Goal: Communication & Community: Answer question/provide support

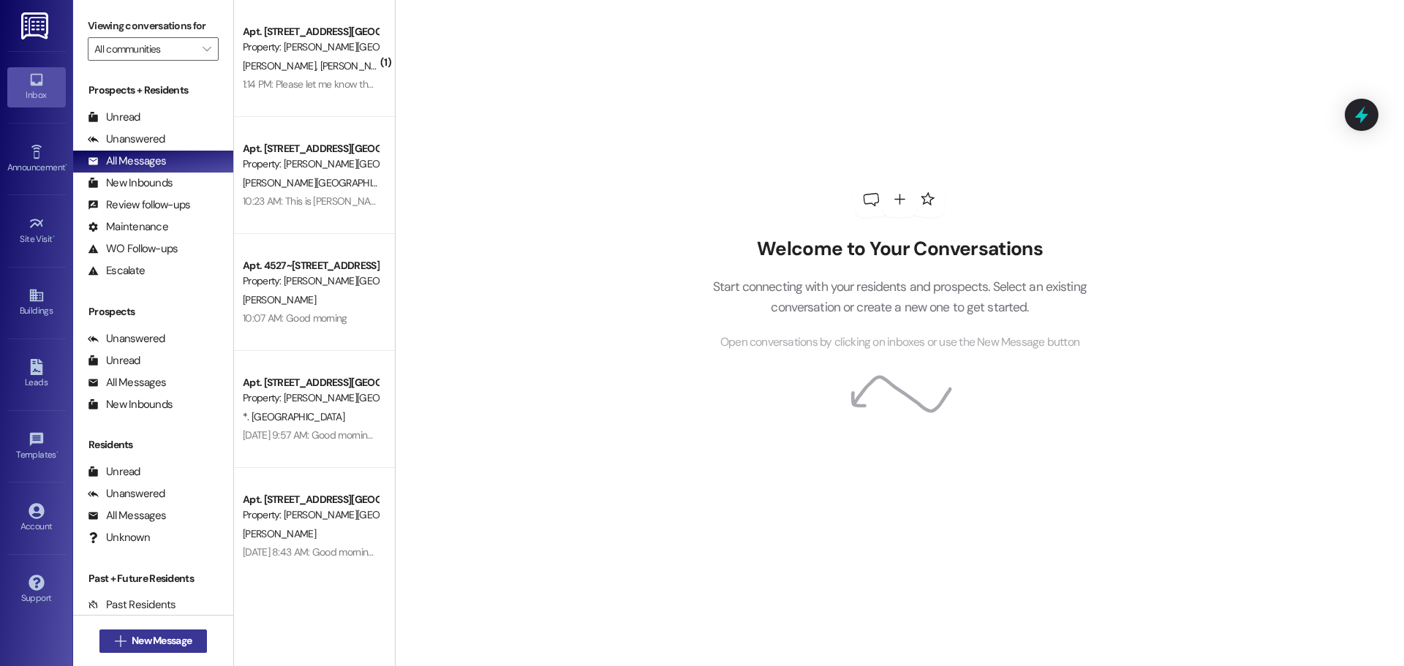
click at [143, 648] on span "New Message" at bounding box center [162, 640] width 60 height 15
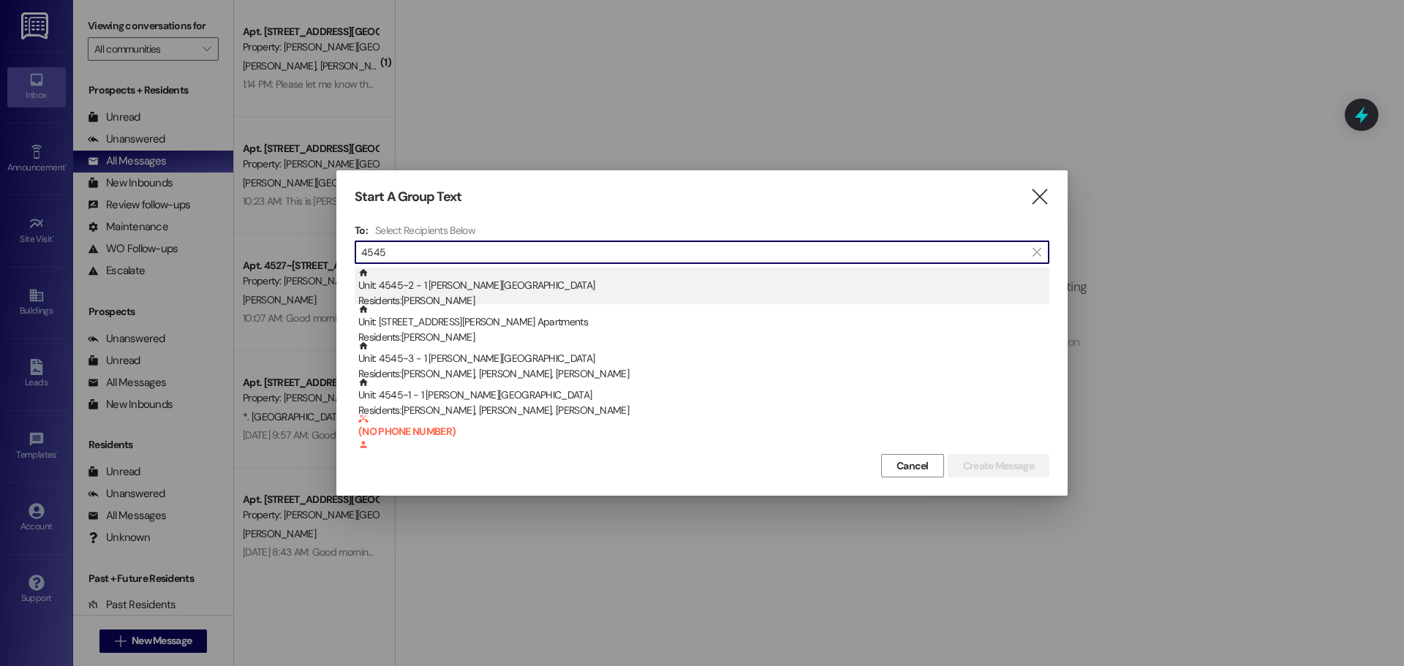
type input "4545"
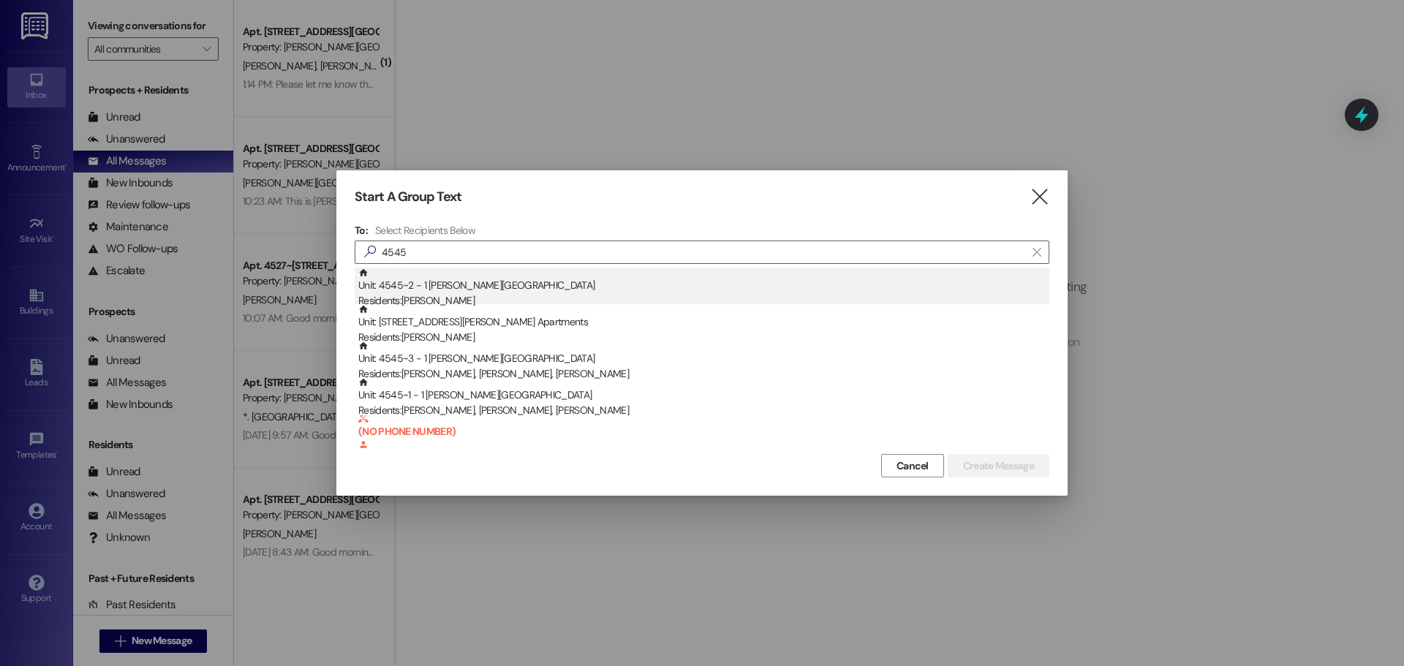
click at [412, 291] on div "Unit: 4545~2 - 1 [PERSON_NAME][GEOGRAPHIC_DATA] Apartments Residents: [PERSON_N…" at bounding box center [703, 289] width 691 height 42
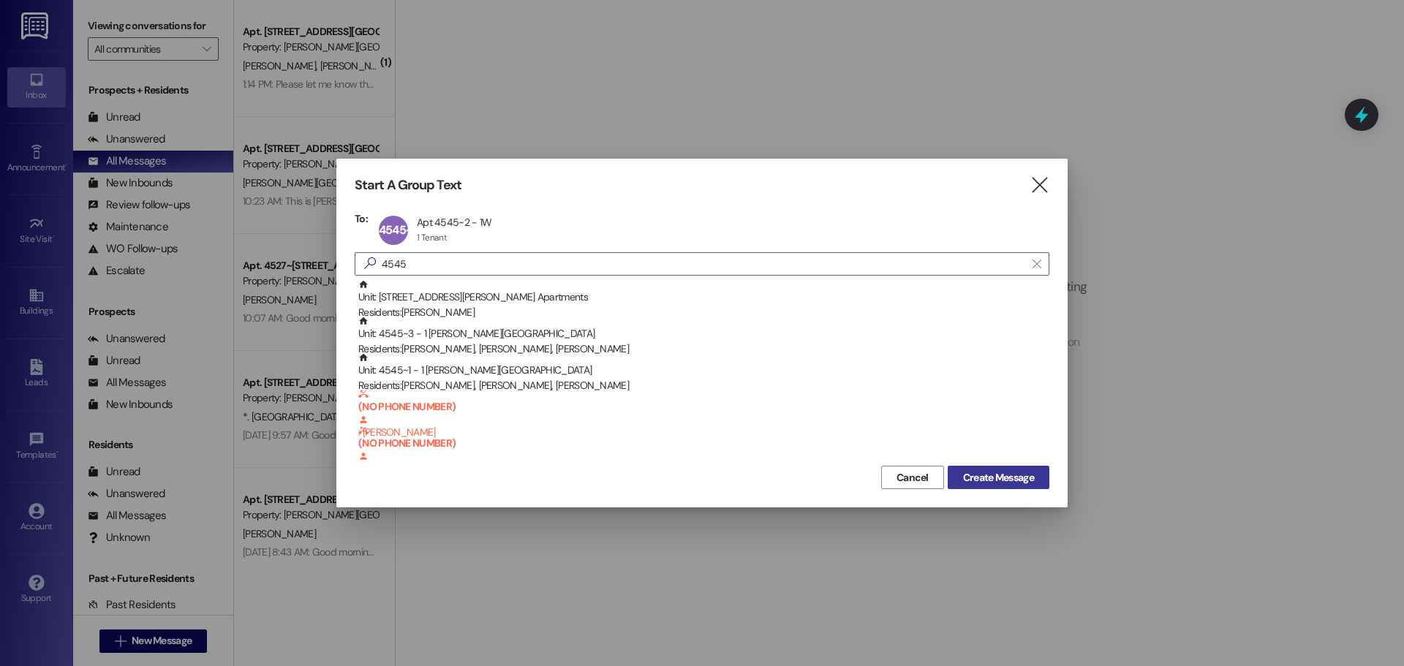
click at [1002, 472] on span "Create Message" at bounding box center [998, 477] width 71 height 15
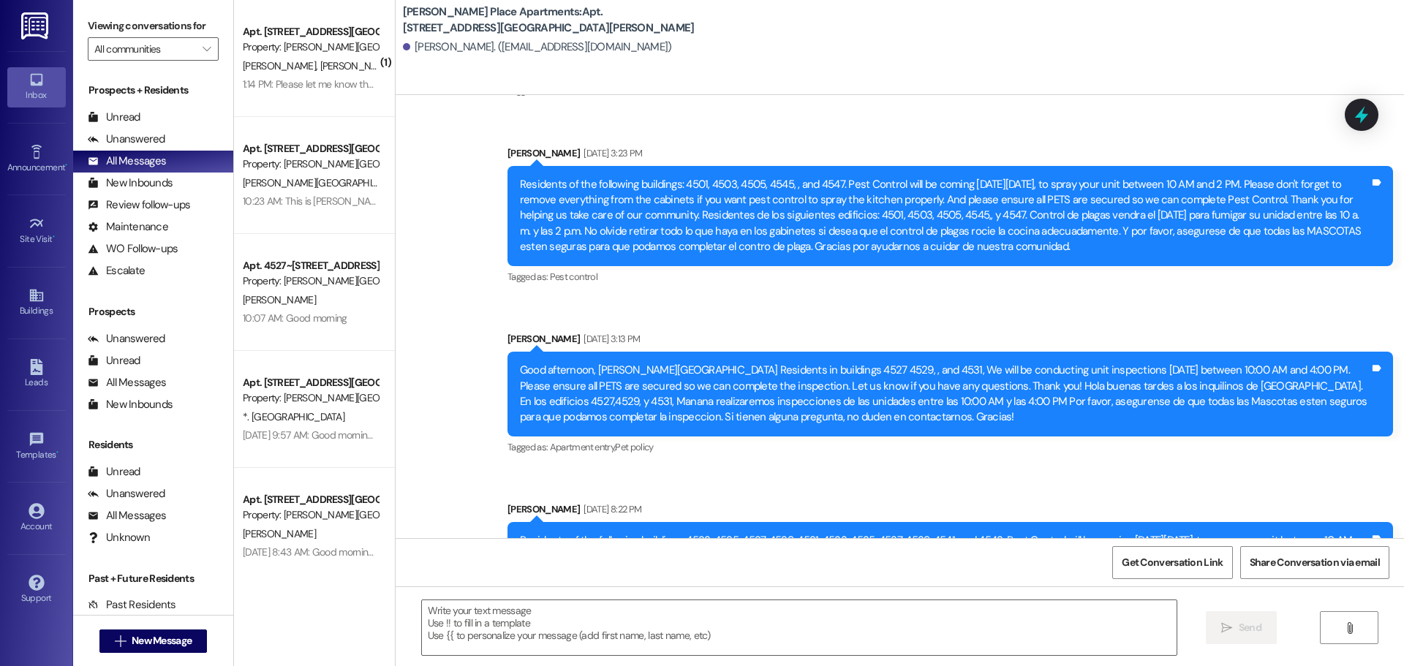
scroll to position [18405, 0]
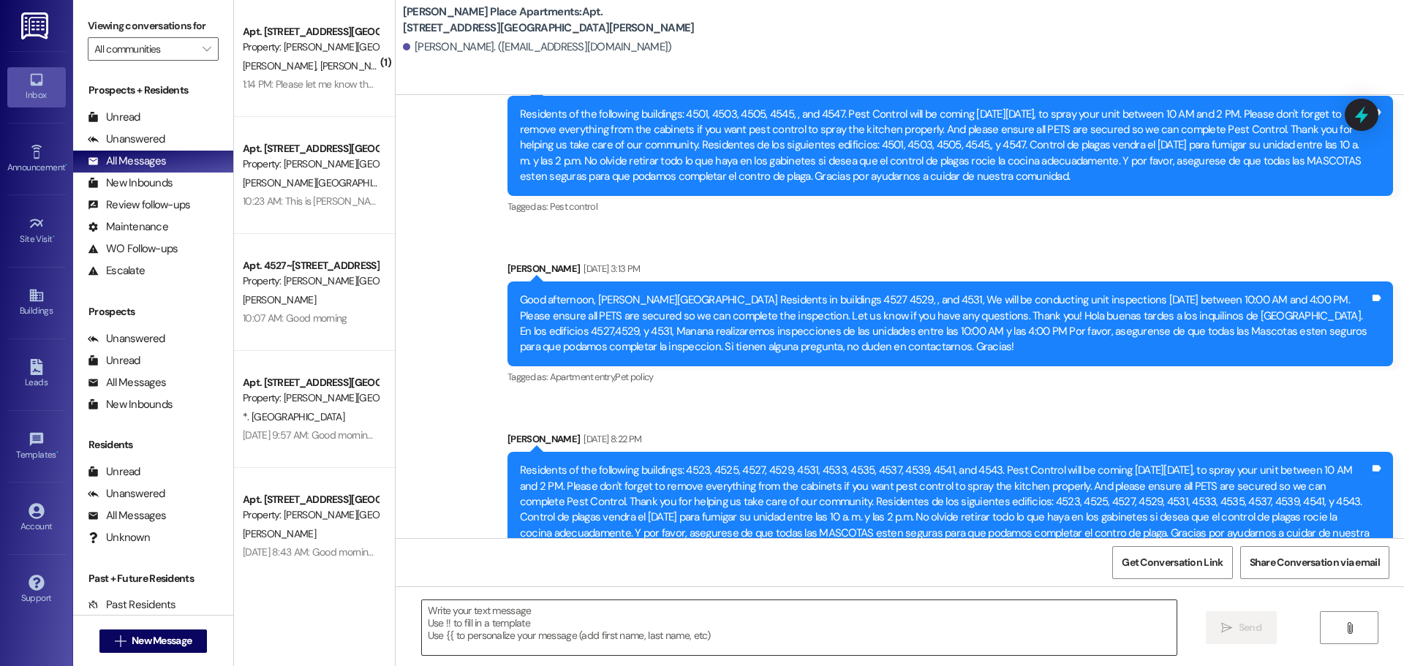
click at [461, 611] on textarea at bounding box center [799, 627] width 754 height 55
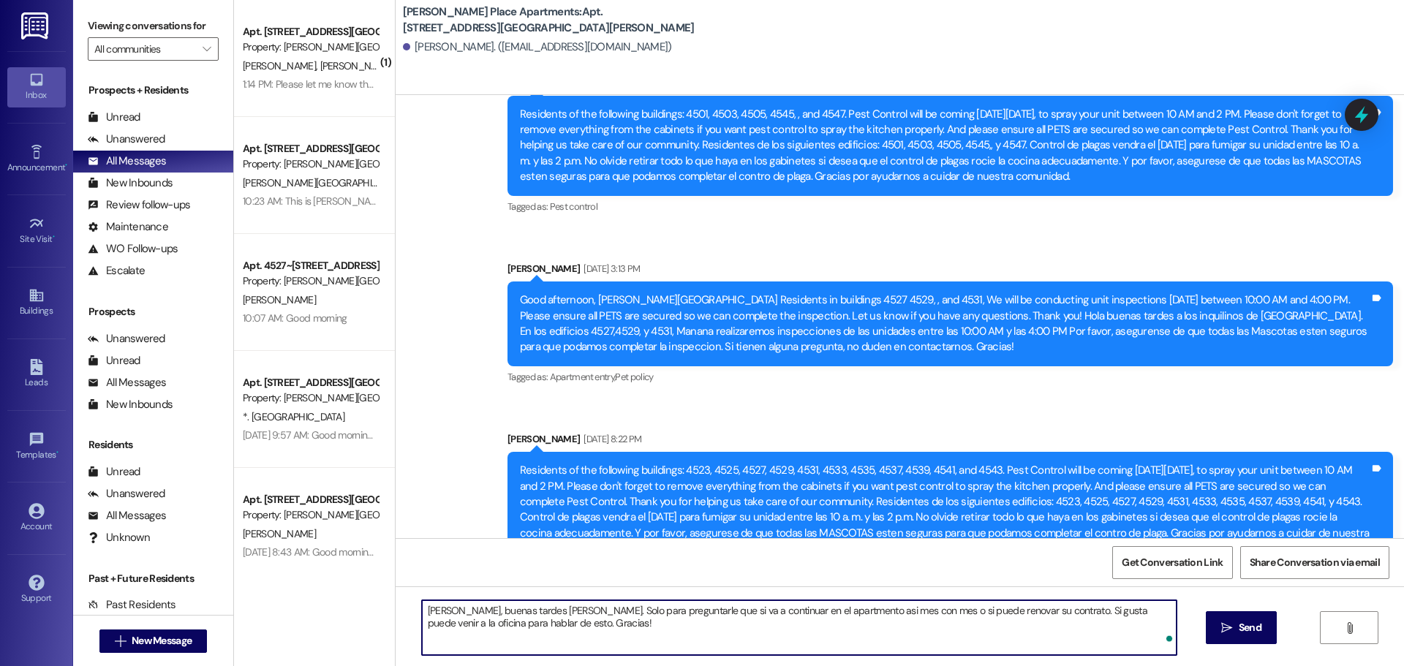
type textarea "[PERSON_NAME], buenas tardes [PERSON_NAME]. Solo para preguntarle que si va a c…"
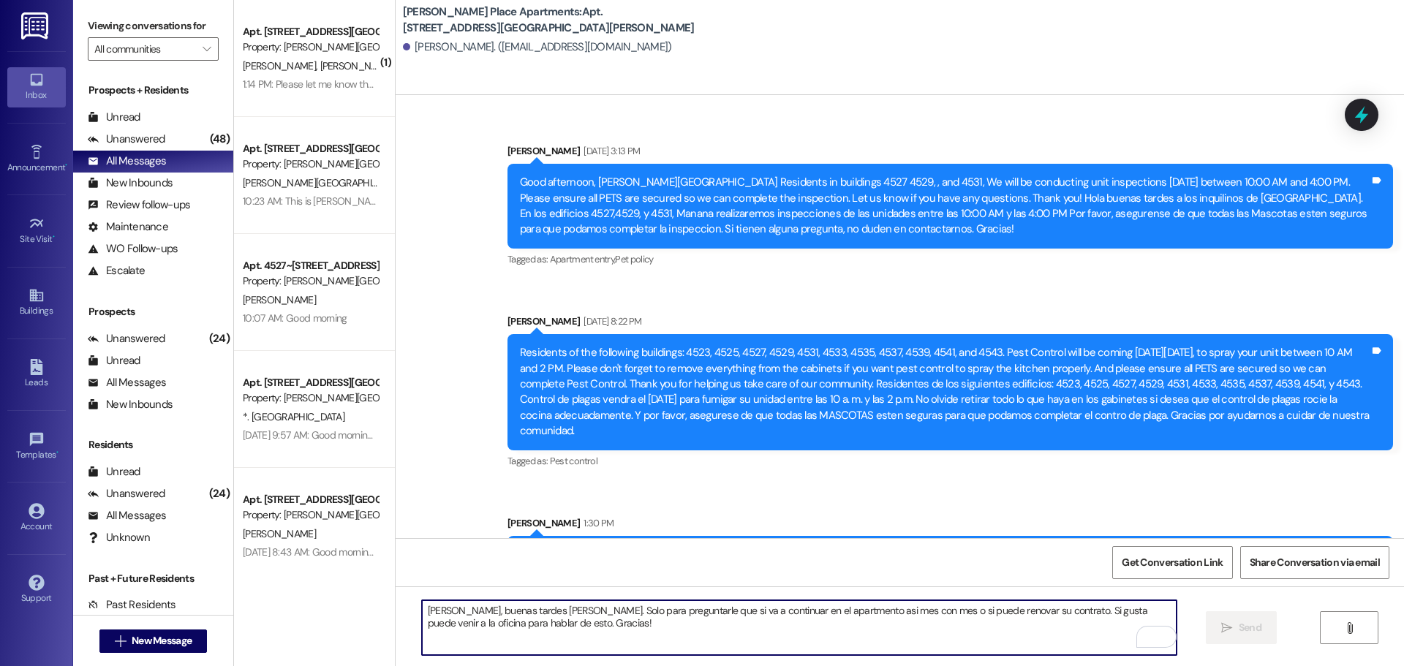
scroll to position [18624, 0]
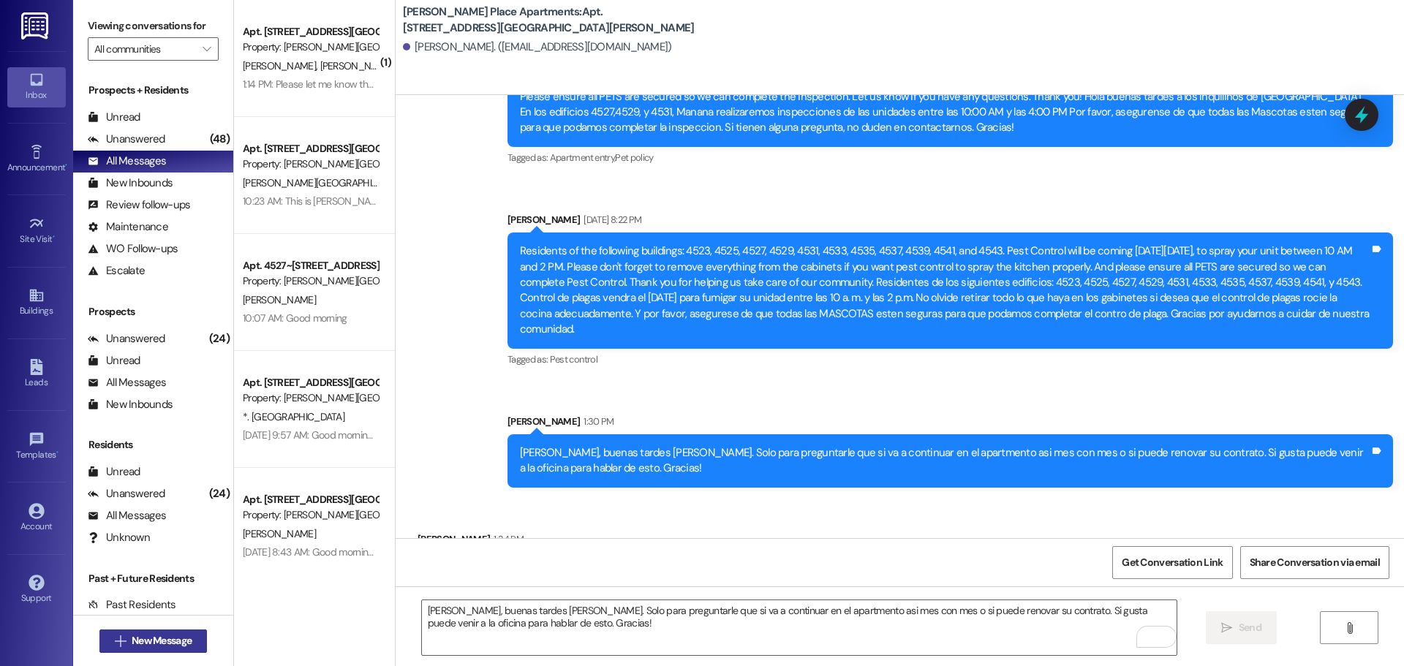
click at [145, 643] on span "New Message" at bounding box center [162, 640] width 60 height 15
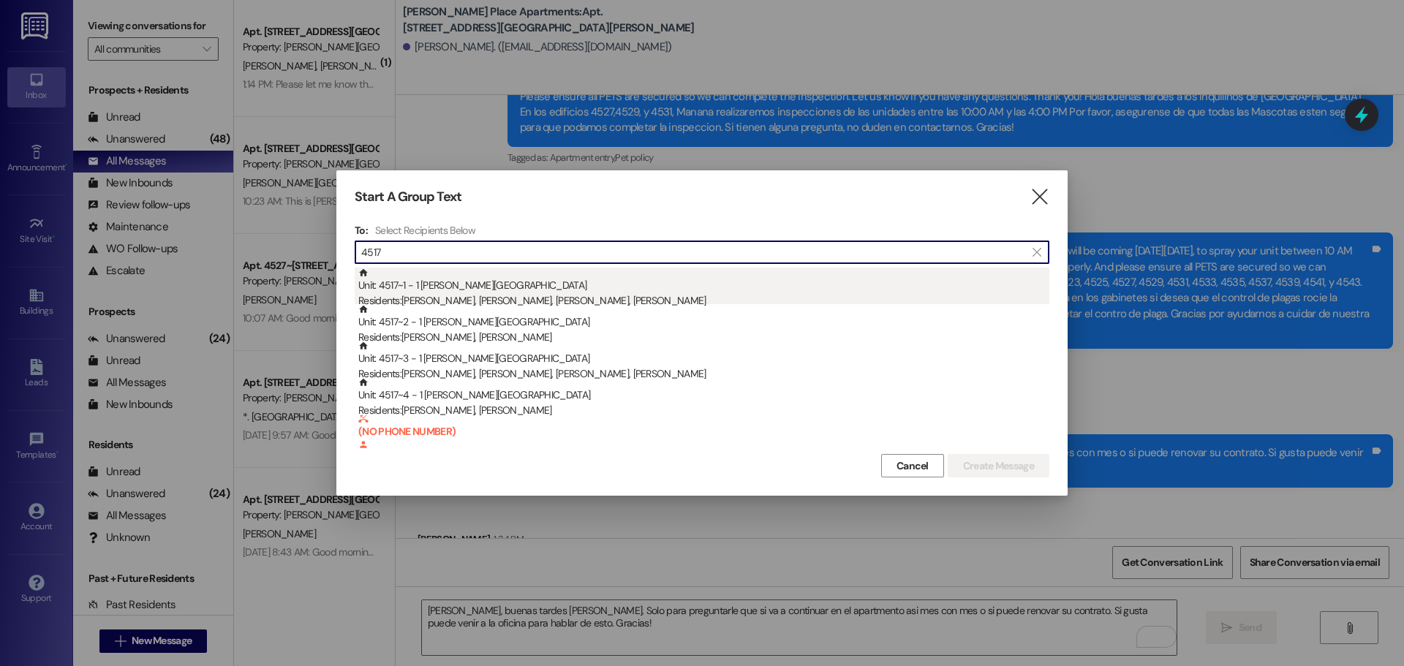
type input "4517"
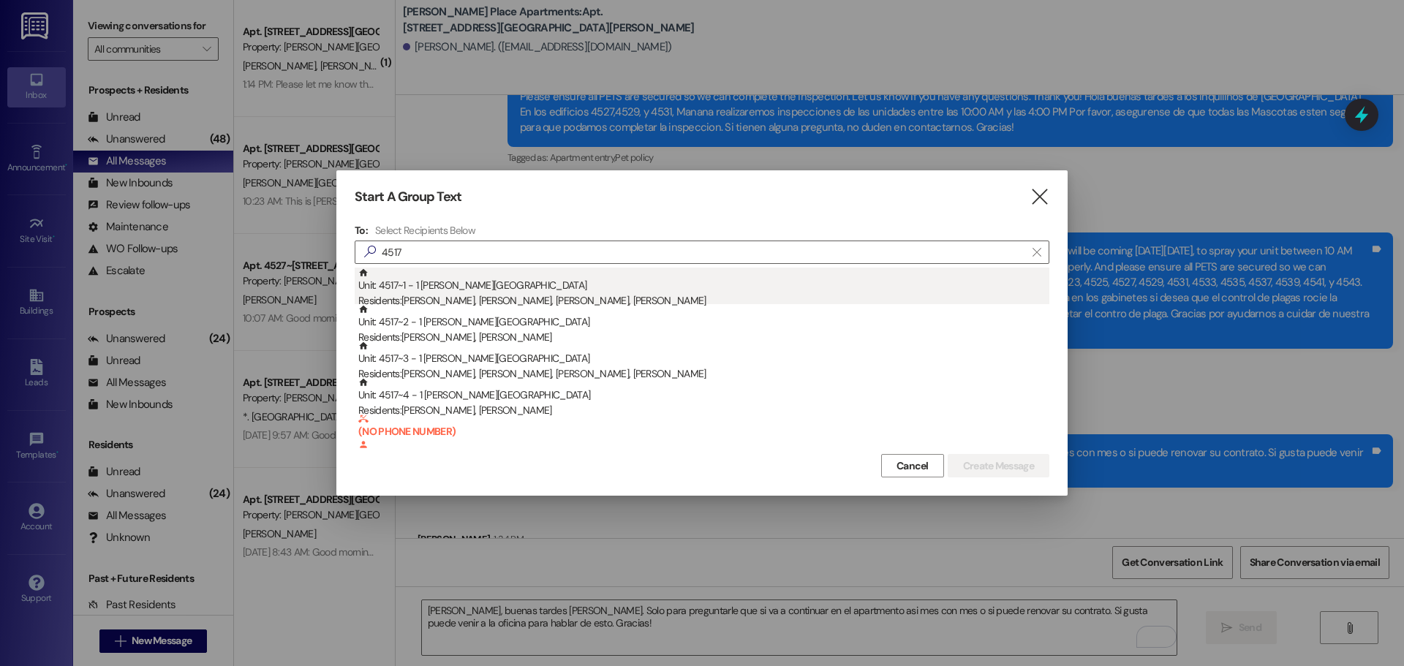
click at [436, 292] on div "Unit: 4517~1 - 1 [PERSON_NAME][GEOGRAPHIC_DATA] Apartments Residents: [PERSON_N…" at bounding box center [703, 289] width 691 height 42
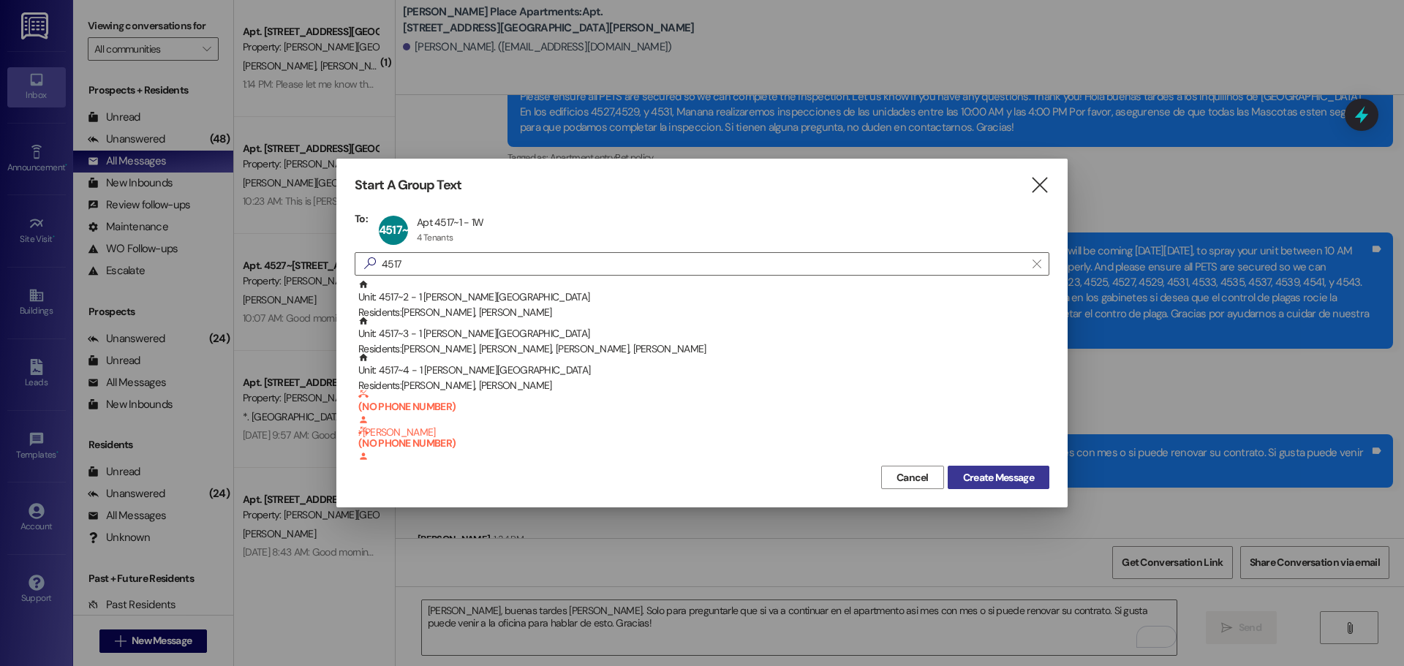
click at [985, 474] on span "Create Message" at bounding box center [998, 477] width 71 height 15
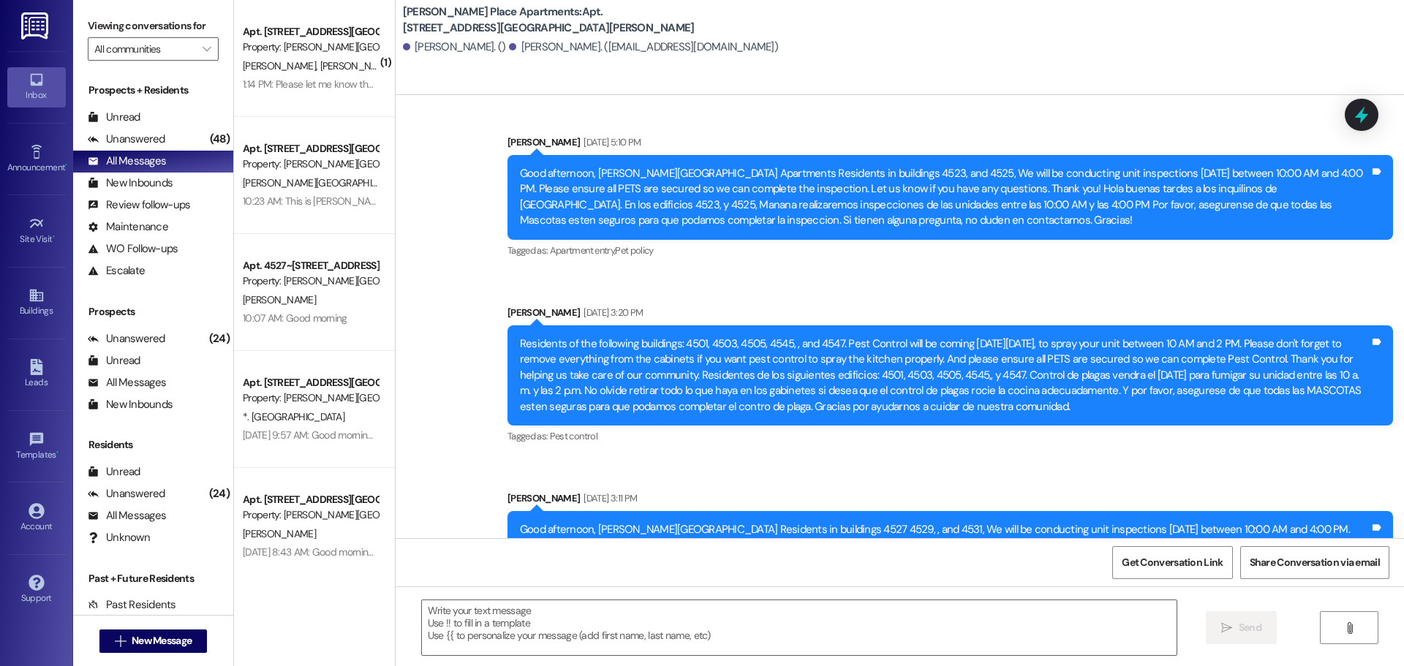
scroll to position [20757, 0]
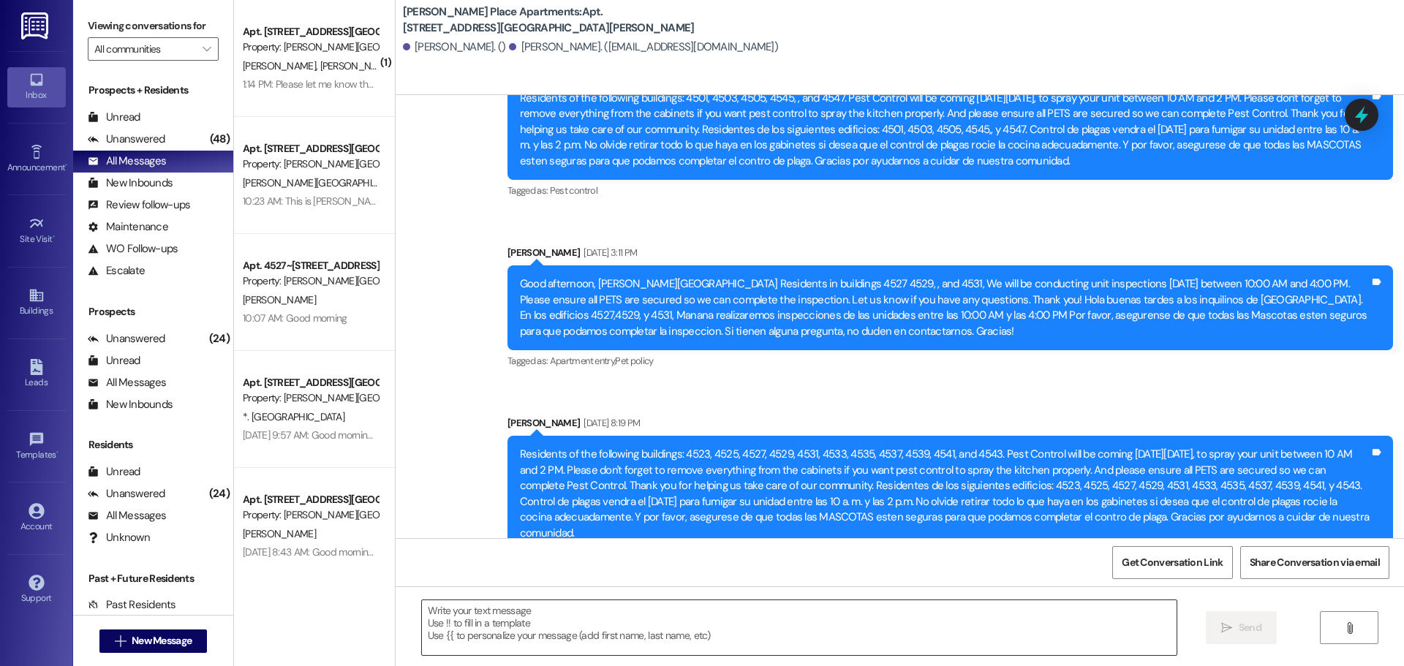
click at [434, 621] on textarea at bounding box center [799, 627] width 754 height 55
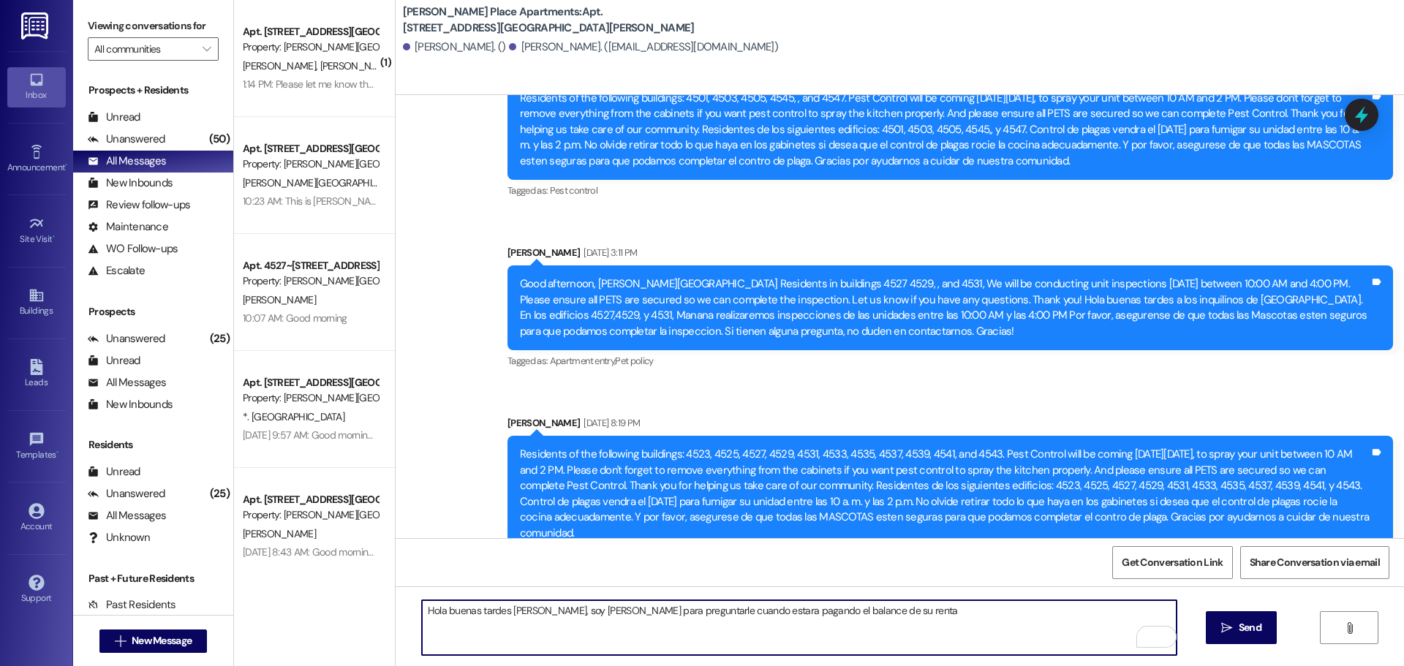
click at [567, 613] on textarea "Hola buenas tardes [PERSON_NAME], soy [PERSON_NAME] para preguntarle cuando est…" at bounding box center [799, 627] width 754 height 55
click at [435, 614] on textarea "Hola buenas tardes [PERSON_NAME], soy [PERSON_NAME]. solo para preguntarle cuan…" at bounding box center [799, 627] width 754 height 55
click at [862, 610] on textarea "Hola, buenas tardes [PERSON_NAME], soy [PERSON_NAME]. solo para preguntarle cua…" at bounding box center [799, 627] width 754 height 55
type textarea "Hola, buenas tardes [PERSON_NAME], soy [PERSON_NAME]. solo para preguntarle cua…"
click at [1238, 627] on span "Send" at bounding box center [1249, 627] width 23 height 15
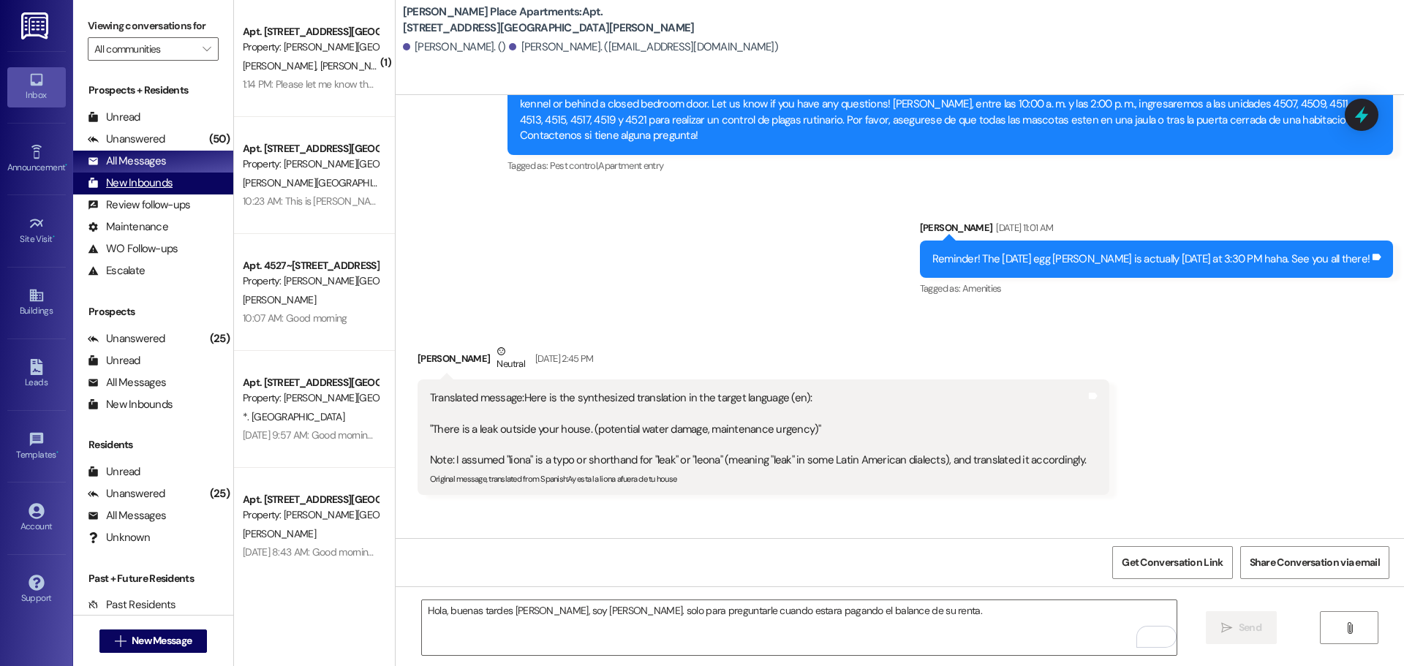
scroll to position [14767, 0]
